Goal: Task Accomplishment & Management: Complete application form

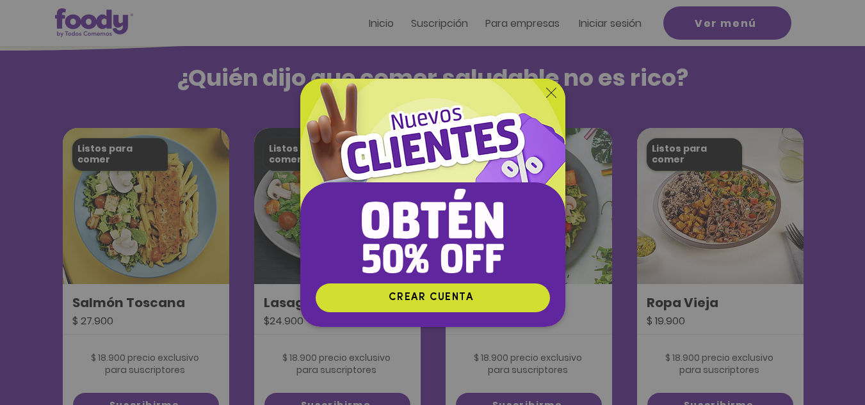
click at [555, 89] on icon "Volver al sitio" at bounding box center [551, 93] width 10 height 10
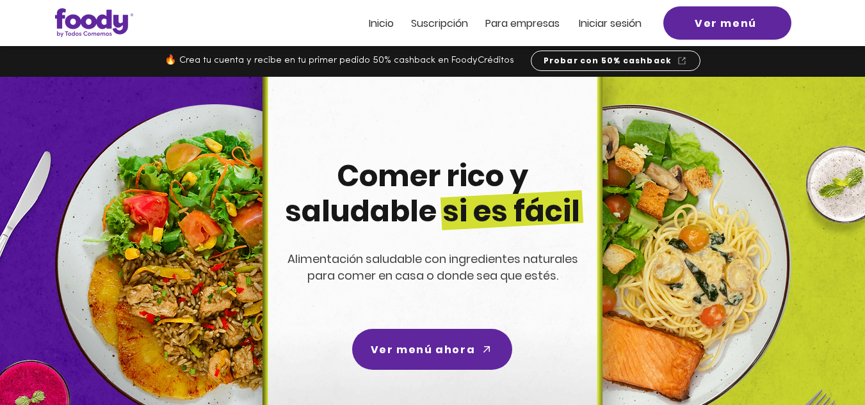
click at [422, 20] on span "Suscripción" at bounding box center [439, 23] width 57 height 15
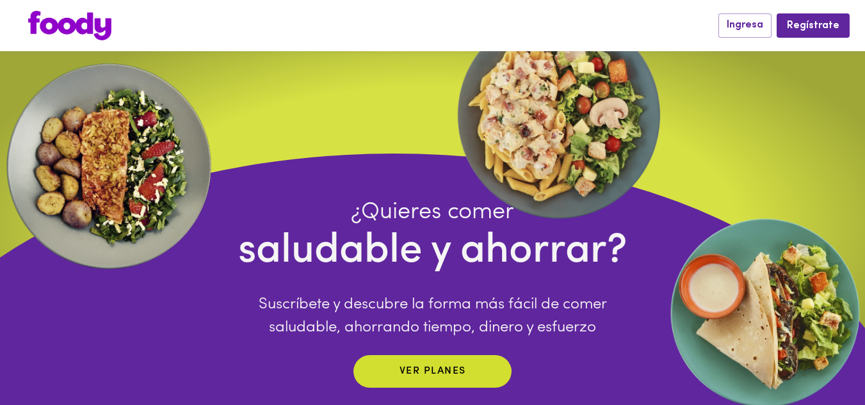
click at [88, 34] on img at bounding box center [69, 25] width 83 height 29
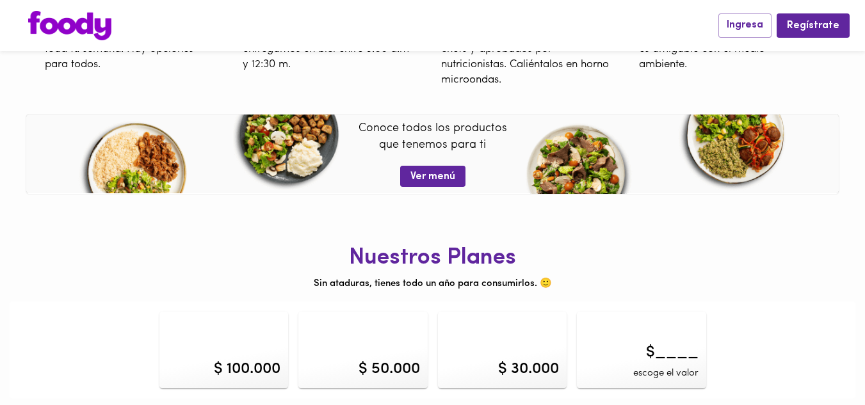
scroll to position [532, 0]
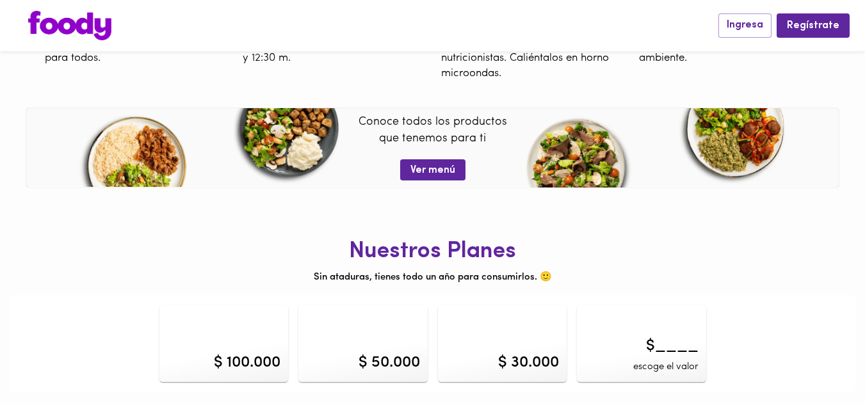
click at [77, 26] on img at bounding box center [69, 25] width 83 height 29
click at [459, 269] on div "Nuestros Planes Sin ataduras, tienes todo un año para consumirlos. 🙂 $ 100.000 …" at bounding box center [433, 298] width 846 height 188
click at [76, 29] on img at bounding box center [69, 25] width 83 height 29
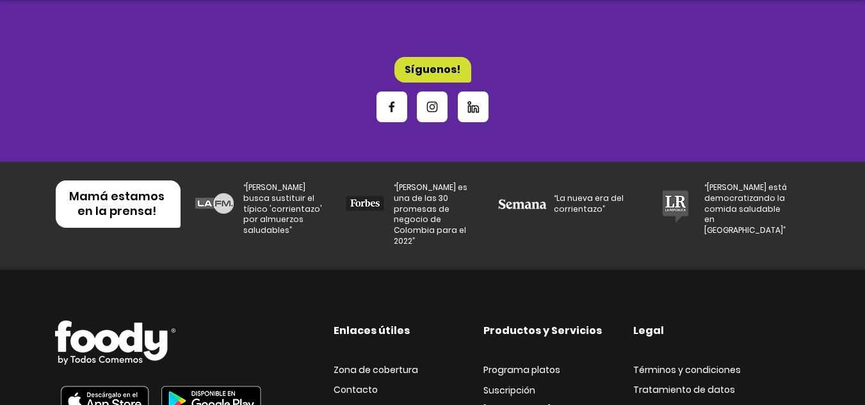
scroll to position [4387, 0]
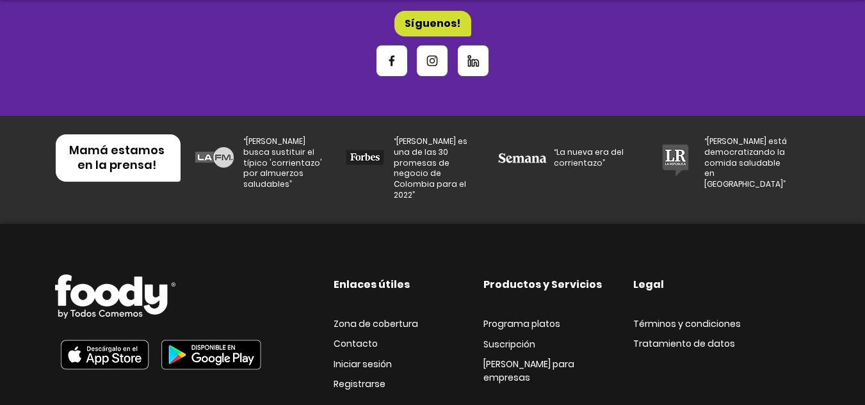
click at [373, 337] on span "Contacto" at bounding box center [356, 343] width 44 height 13
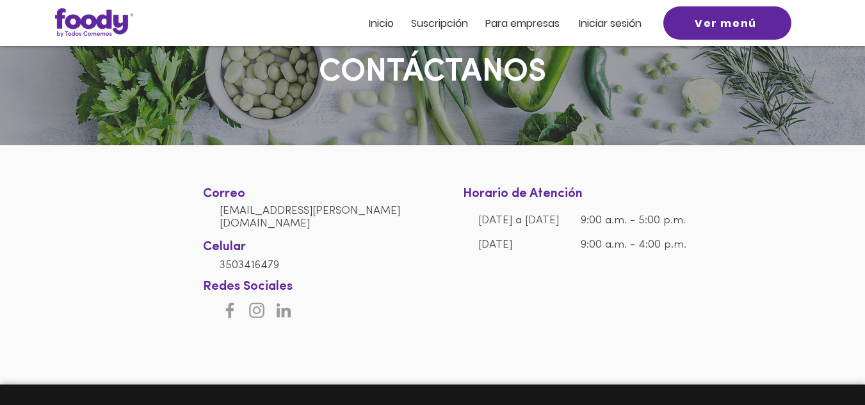
scroll to position [64, 0]
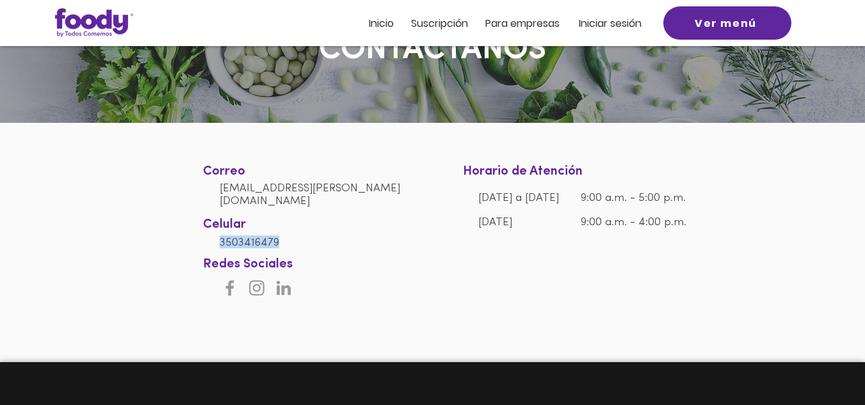
drag, startPoint x: 282, startPoint y: 233, endPoint x: 229, endPoint y: 234, distance: 53.8
click at [222, 237] on h6 "3503416479" at bounding box center [317, 242] width 195 height 13
copy span "3503416479"
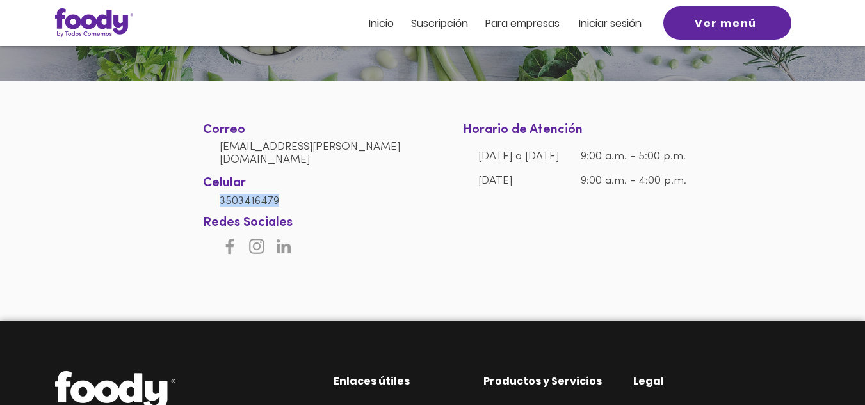
scroll to position [128, 0]
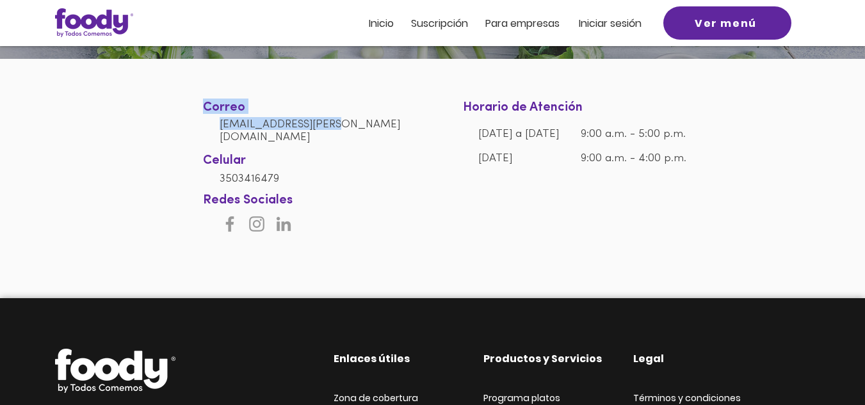
drag, startPoint x: 213, startPoint y: 125, endPoint x: 340, endPoint y: 125, distance: 127.4
click at [340, 125] on section "Correo [EMAIL_ADDRESS][PERSON_NAME][DOMAIN_NAME] Celular [PHONE_NUMBER] Horario…" at bounding box center [432, 146] width 865 height 175
click at [340, 125] on h6 "[EMAIL_ADDRESS][PERSON_NAME][DOMAIN_NAME]" at bounding box center [317, 130] width 195 height 26
drag, startPoint x: 335, startPoint y: 127, endPoint x: 222, endPoint y: 128, distance: 113.4
click at [222, 128] on h6 "[EMAIL_ADDRESS][PERSON_NAME][DOMAIN_NAME]" at bounding box center [317, 130] width 195 height 26
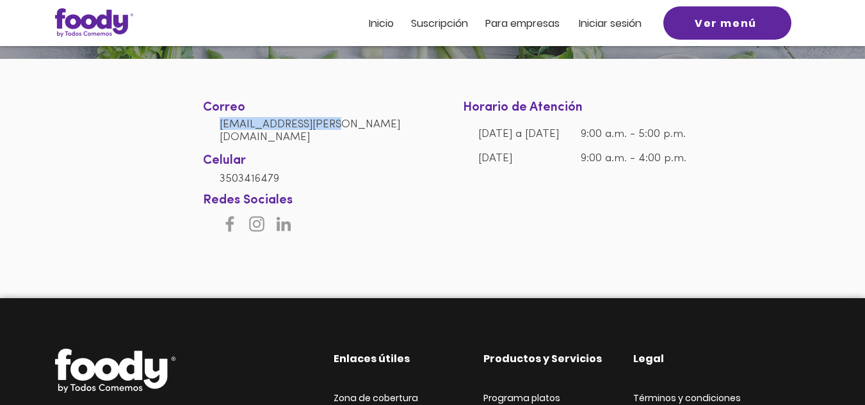
copy link "[EMAIL_ADDRESS][PERSON_NAME][DOMAIN_NAME]"
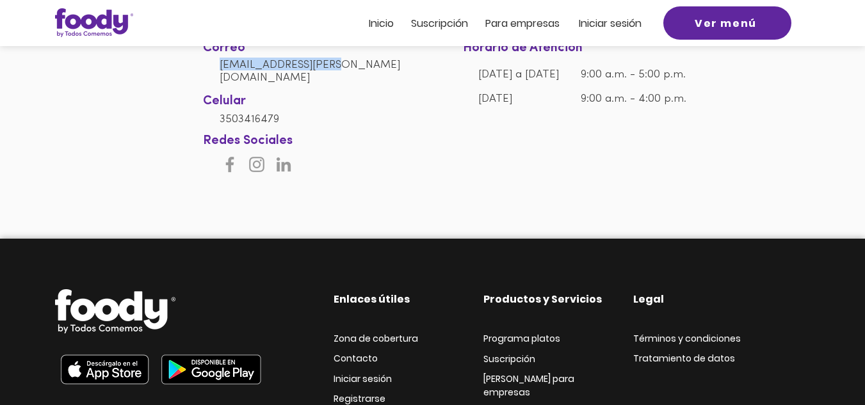
scroll to position [268, 0]
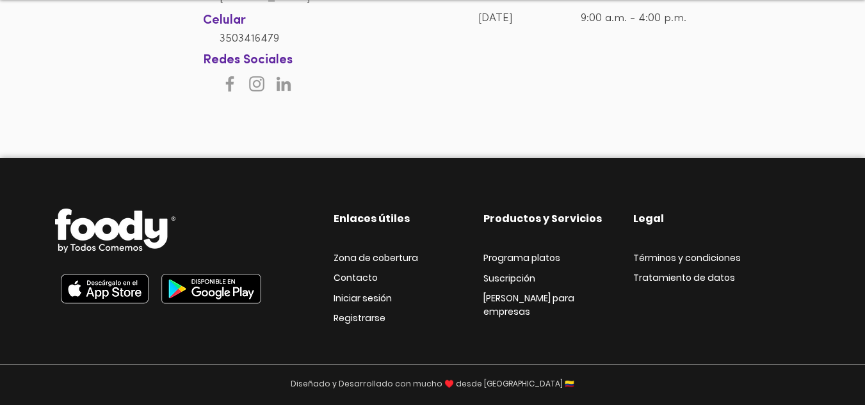
click at [719, 263] on span "Términos y condiciones" at bounding box center [687, 258] width 108 height 13
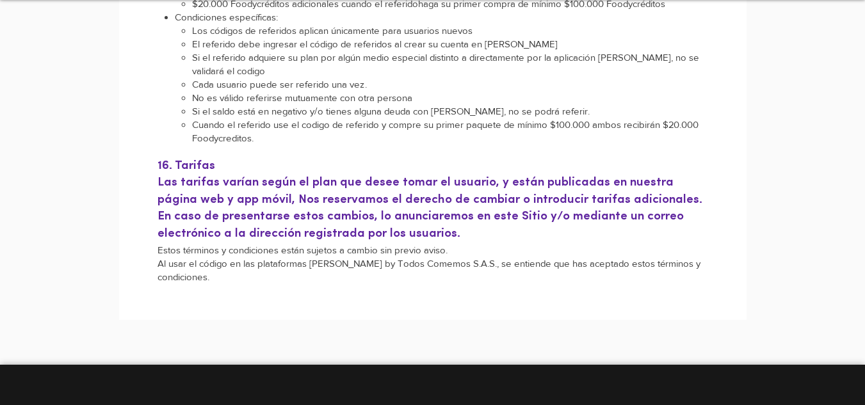
scroll to position [2241, 0]
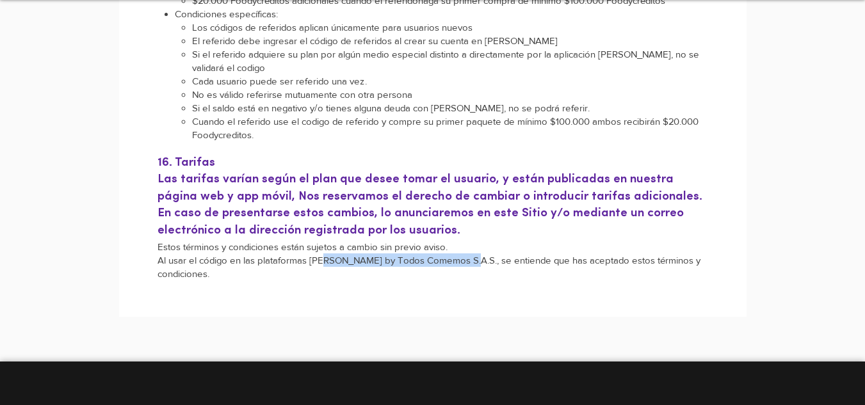
drag, startPoint x: 325, startPoint y: 227, endPoint x: 411, endPoint y: 227, distance: 86.4
click at [462, 254] on p "Al usar el código en las plataformas [PERSON_NAME] by Todos Comemos S.A.S., se …" at bounding box center [433, 267] width 551 height 27
copy p "[PERSON_NAME] by Todos Comemos S.A.S."
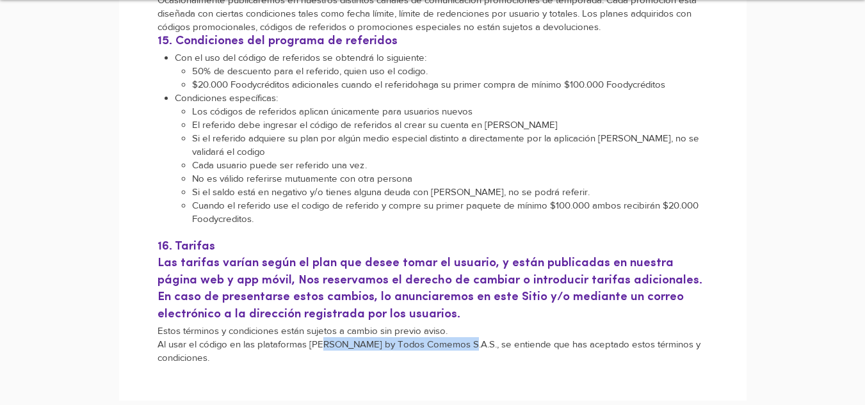
scroll to position [2369, 0]
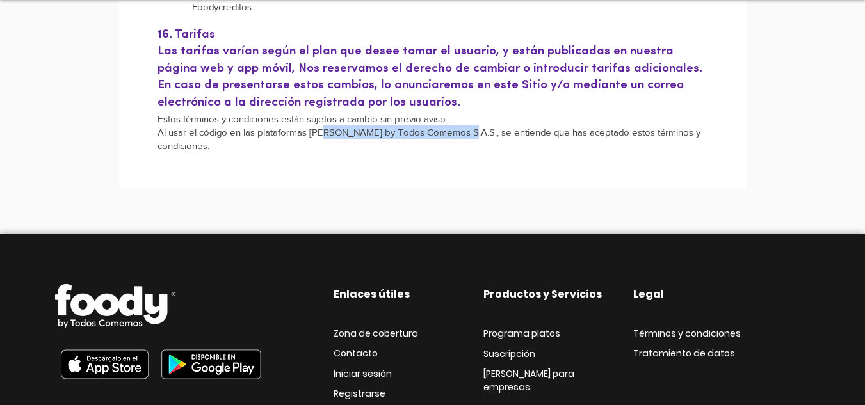
click at [522, 327] on span "Programa platos" at bounding box center [521, 333] width 77 height 13
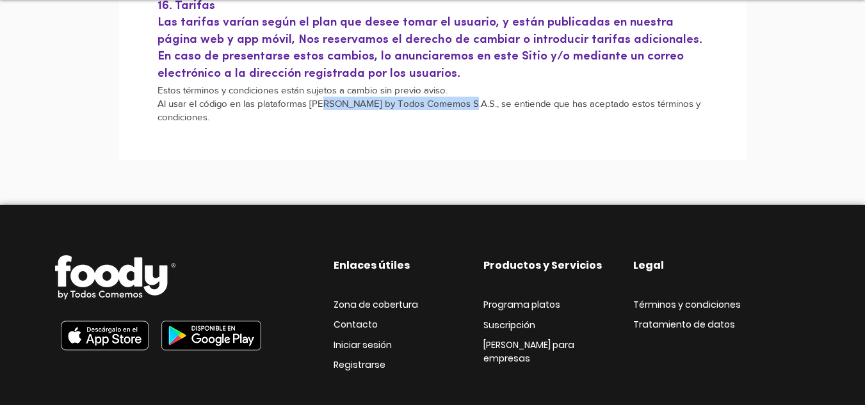
scroll to position [2414, 0]
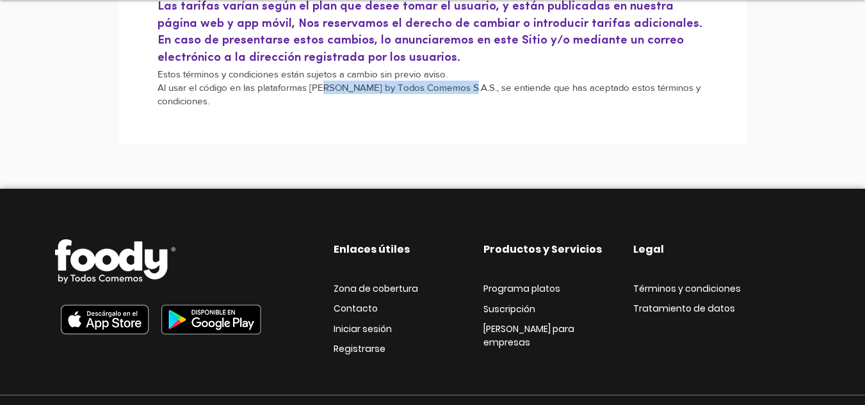
click at [552, 323] on span "[PERSON_NAME] para empresas" at bounding box center [528, 336] width 91 height 26
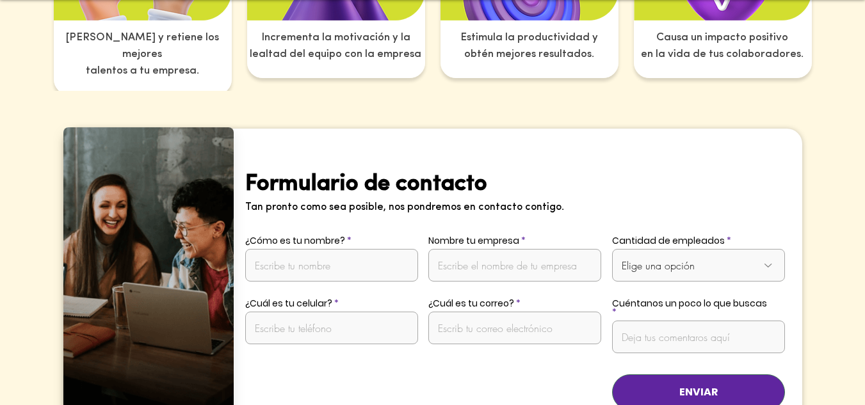
scroll to position [2497, 0]
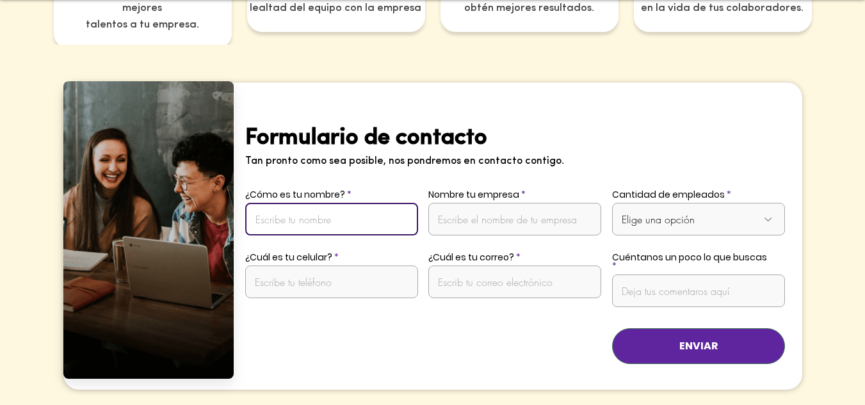
click at [351, 204] on input "¿Cómo es tu nombre?" at bounding box center [331, 219] width 173 height 33
type input "[PERSON_NAME]"
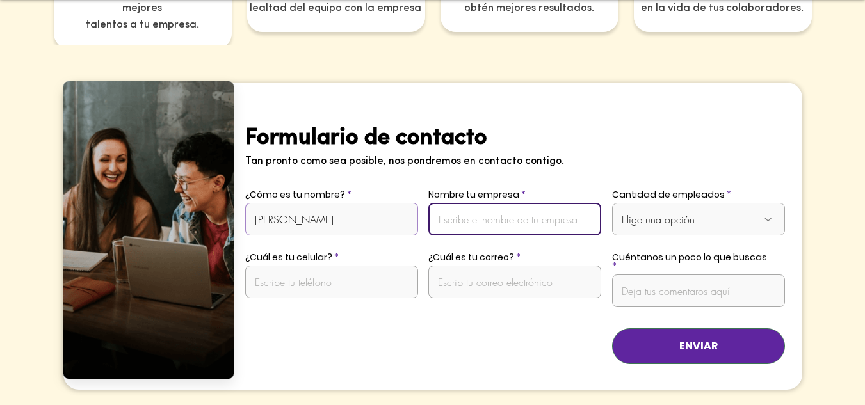
type input "1023912940"
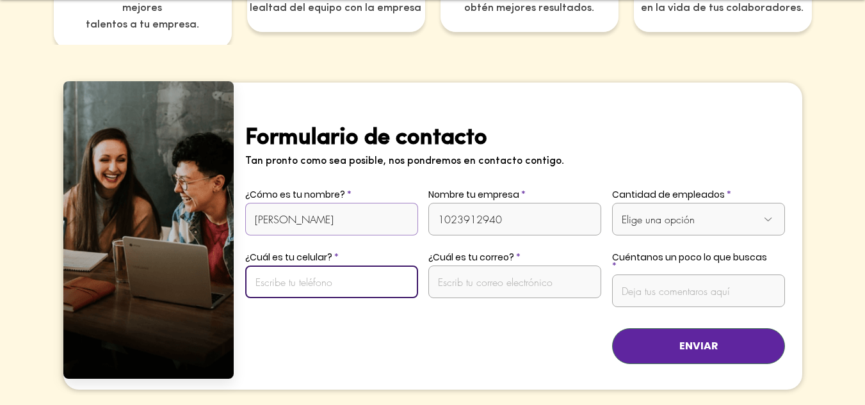
type input "3165289376"
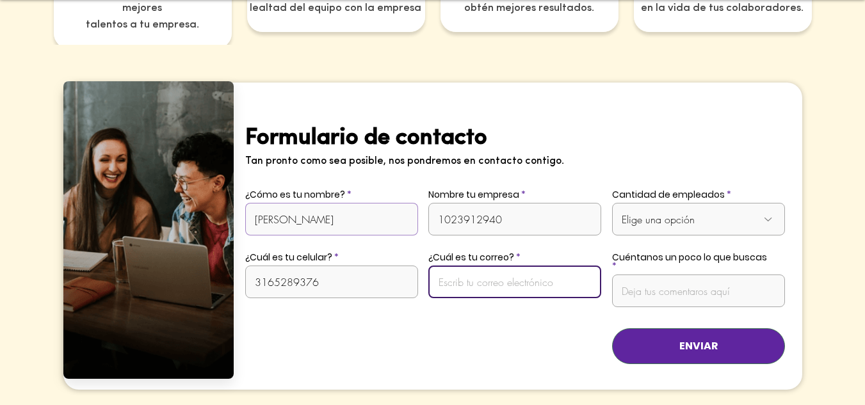
type input "[EMAIL_ADDRESS][DOMAIN_NAME]"
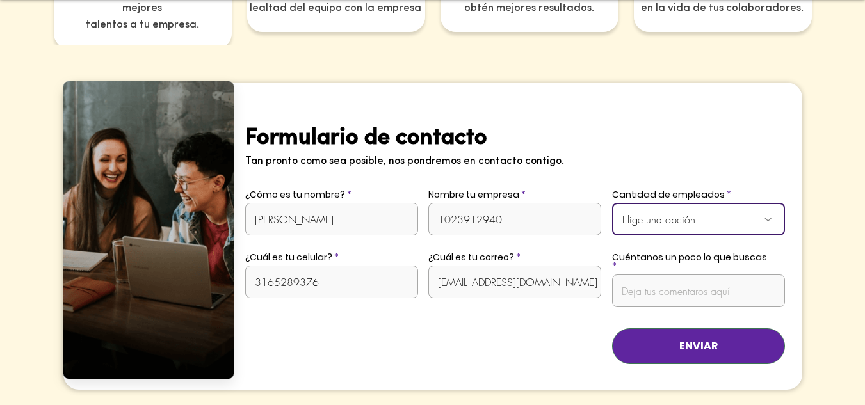
click at [676, 203] on select "Elige una opción De 1 a 10 empleados De 11 a 20 empleados De 21 a 50 empleados …" at bounding box center [698, 219] width 173 height 33
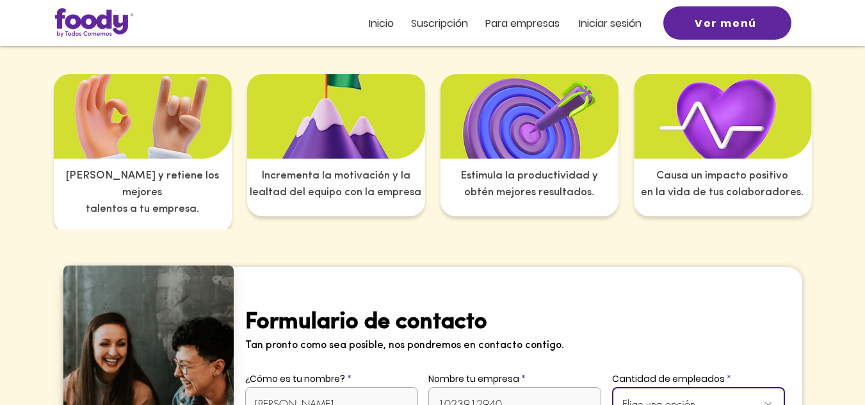
scroll to position [2241, 0]
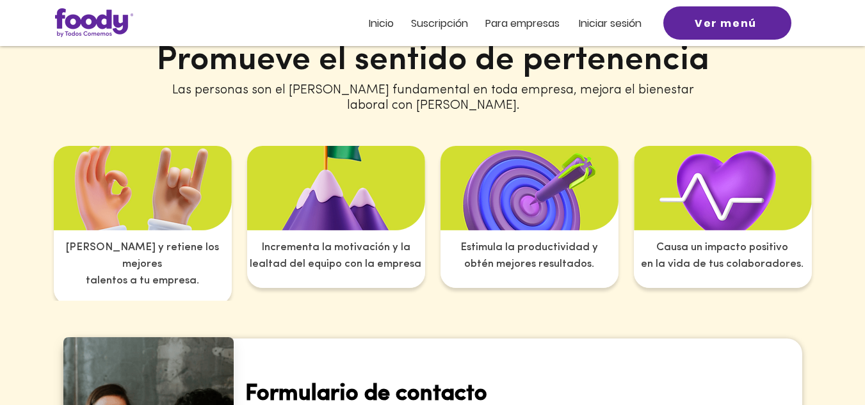
click at [398, 28] on h2 "Inicio" at bounding box center [384, 22] width 31 height 14
drag, startPoint x: 396, startPoint y: 27, endPoint x: 387, endPoint y: 25, distance: 9.8
click at [391, 27] on h2 "Inicio" at bounding box center [384, 22] width 31 height 14
click at [387, 25] on span "Inicio" at bounding box center [381, 23] width 25 height 15
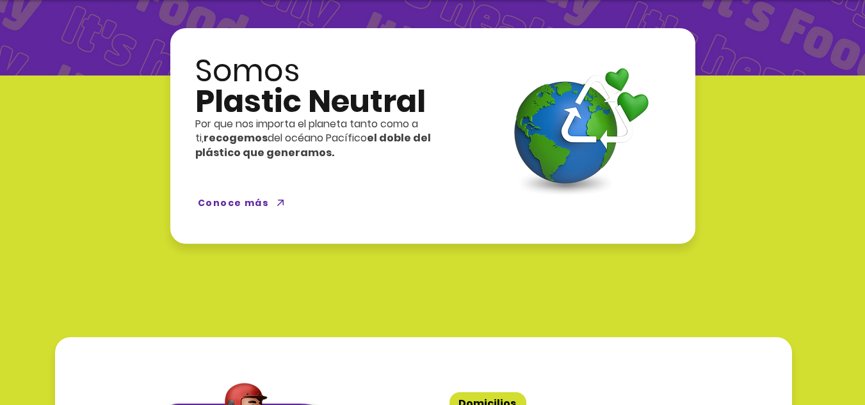
scroll to position [3202, 0]
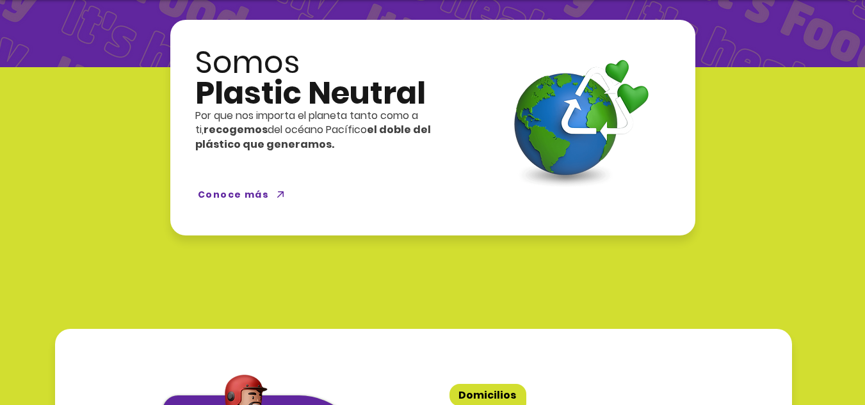
click at [466, 114] on p "Por que nos importa el planeta tanto como a ti, recogemos del océano Pacífico e…" at bounding box center [331, 130] width 272 height 43
click at [542, 102] on img at bounding box center [577, 121] width 158 height 136
click at [224, 188] on span "Conoce más" at bounding box center [232, 194] width 71 height 13
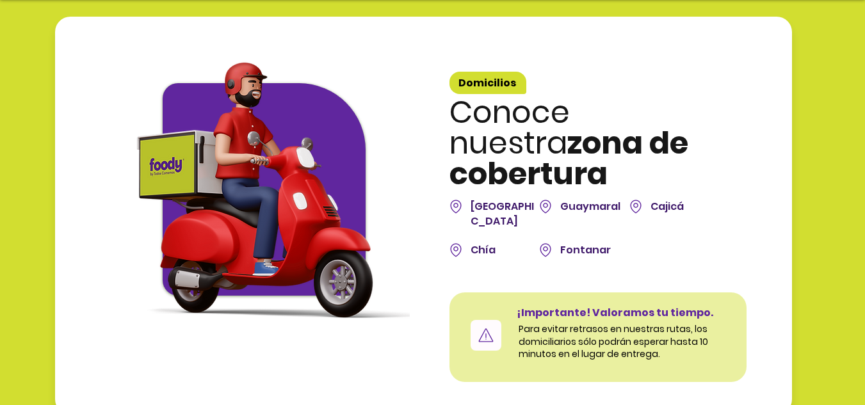
scroll to position [3522, 0]
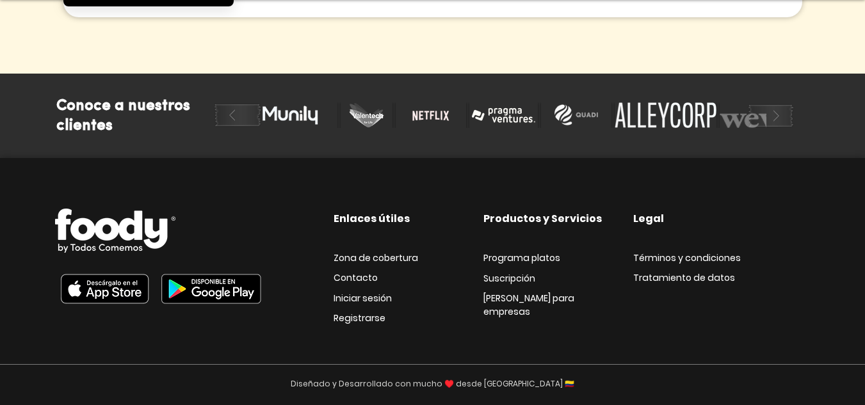
scroll to position [2241, 0]
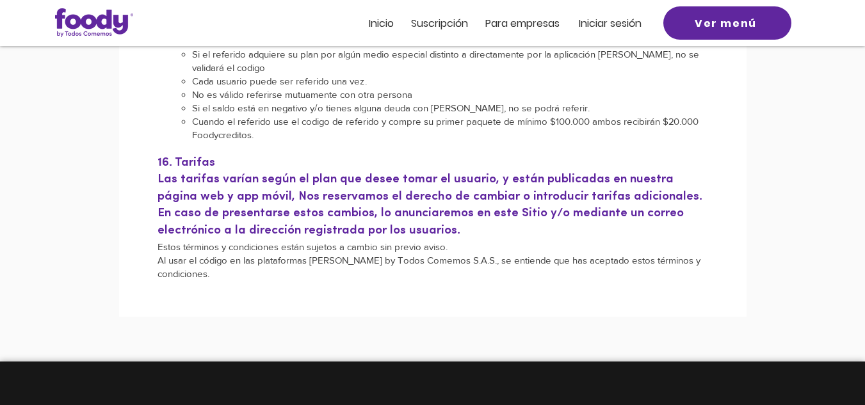
scroll to position [2414, 0]
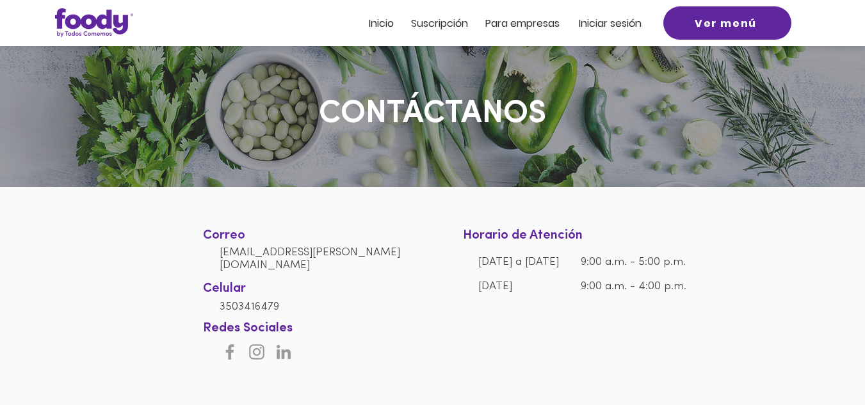
click at [257, 303] on span "3503416479" at bounding box center [250, 307] width 60 height 11
